Goal: Navigation & Orientation: Find specific page/section

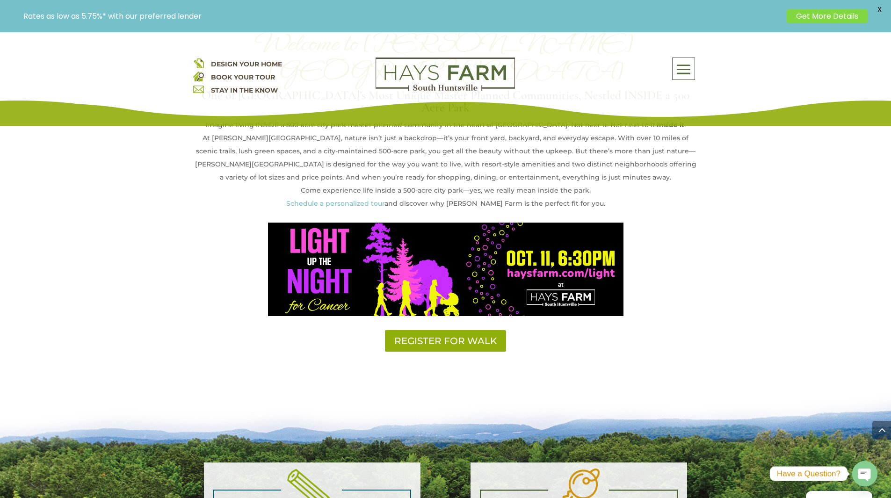
scroll to position [602, 0]
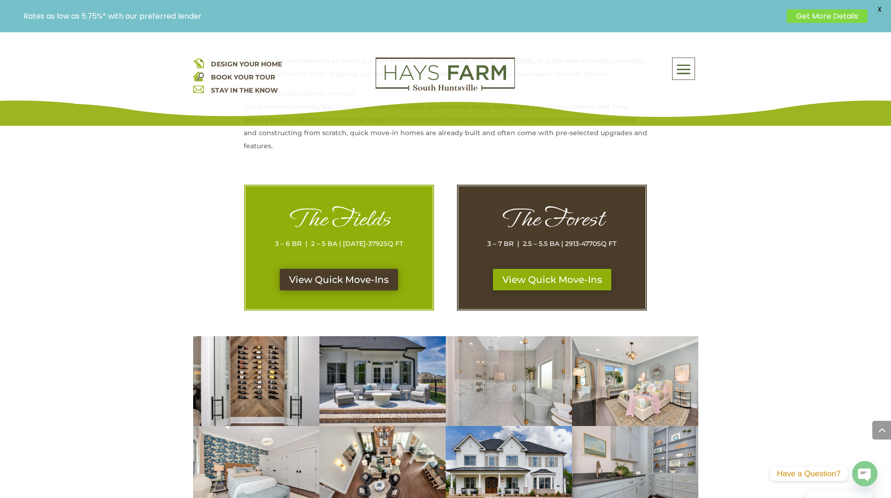
scroll to position [365, 0]
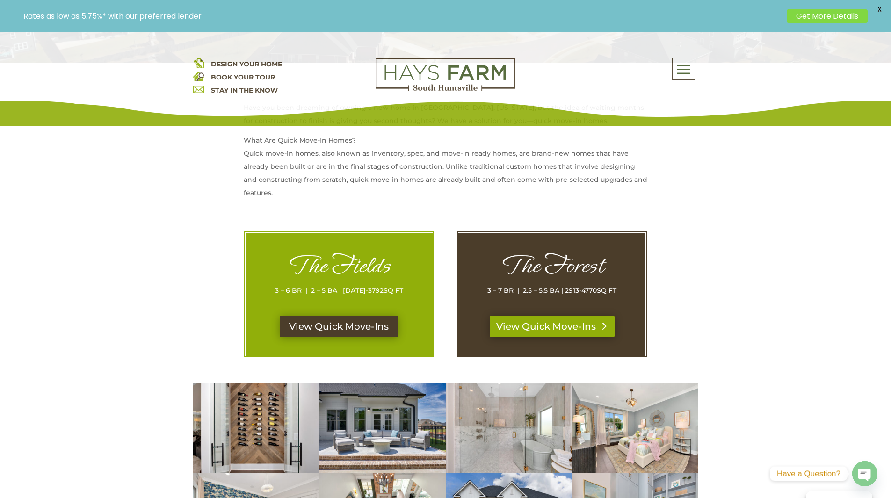
click at [559, 323] on link "View Quick Move-Ins" at bounding box center [552, 327] width 125 height 22
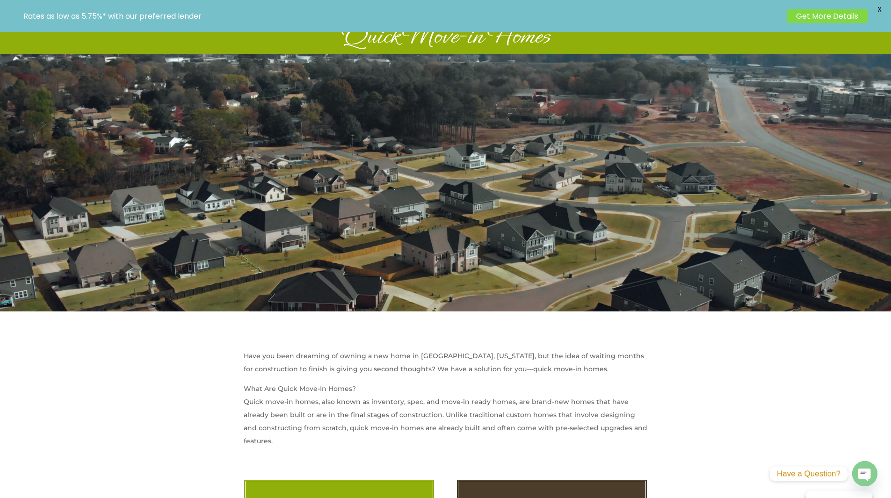
scroll to position [0, 0]
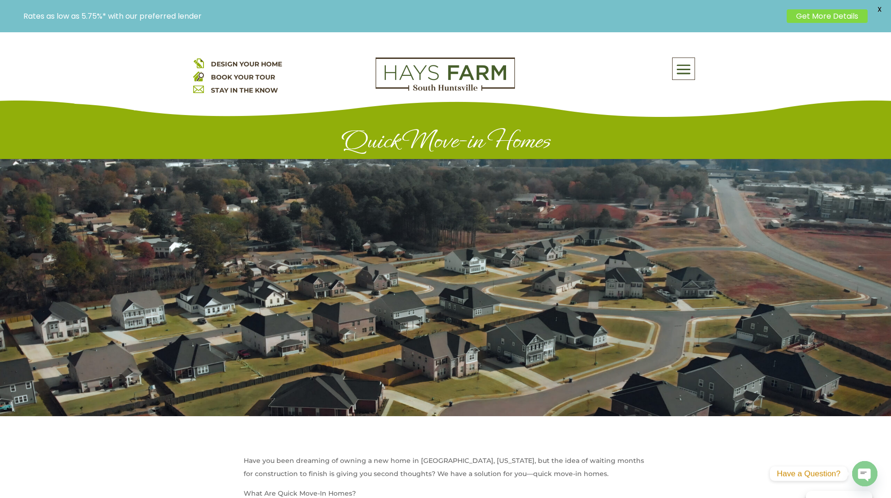
click at [678, 69] on span at bounding box center [684, 70] width 22 height 22
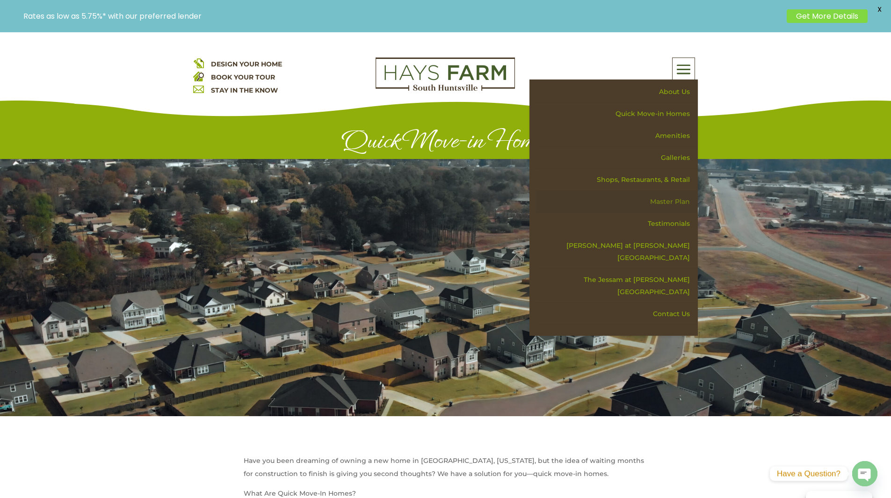
click at [683, 199] on link "Master Plan" at bounding box center [617, 202] width 162 height 22
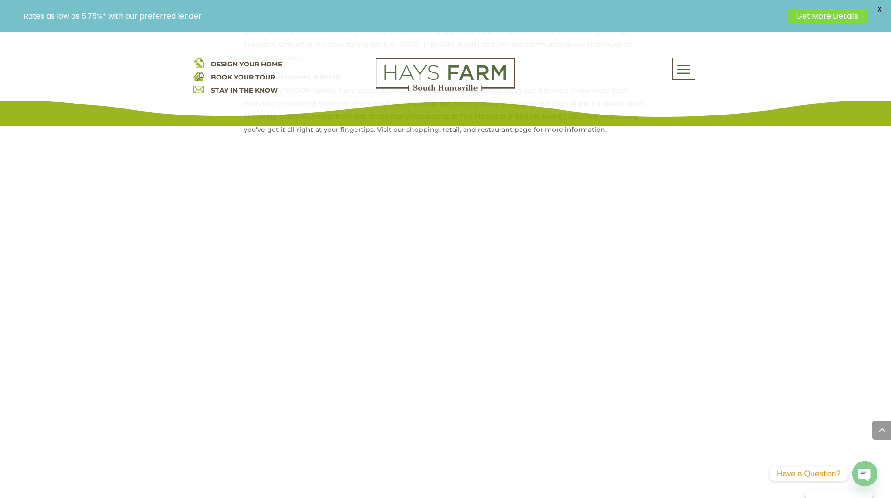
scroll to position [700, 0]
